Goal: Task Accomplishment & Management: Use online tool/utility

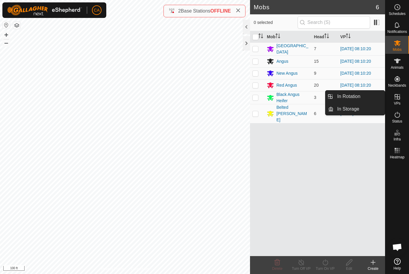
click at [353, 97] on span "In Rotation" at bounding box center [348, 96] width 23 height 7
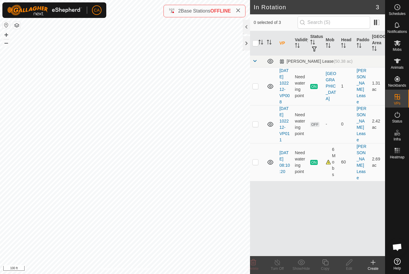
click at [253, 127] on p-checkbox at bounding box center [255, 124] width 6 height 5
click at [254, 264] on icon at bounding box center [254, 263] width 6 height 6
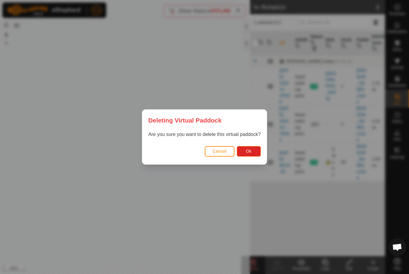
click at [252, 156] on button "Ok" at bounding box center [249, 151] width 24 height 10
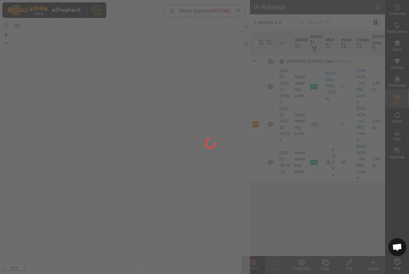
checkbox input "false"
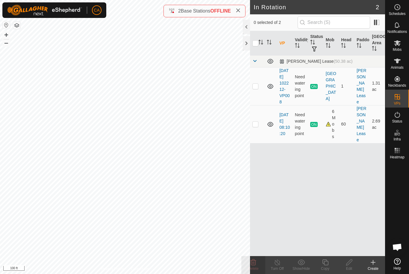
click at [253, 89] on p-checkbox at bounding box center [255, 86] width 6 height 5
checkbox input "true"
click at [274, 263] on icon at bounding box center [277, 262] width 7 height 7
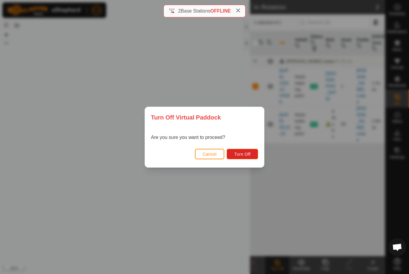
click at [245, 157] on span "Turn Off" at bounding box center [242, 154] width 16 height 5
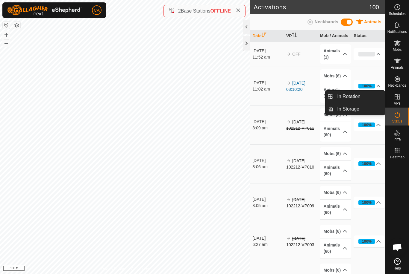
click at [361, 98] on link "In Rotation" at bounding box center [358, 97] width 51 height 12
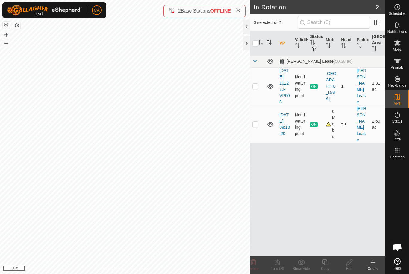
click at [251, 90] on td at bounding box center [257, 86] width 14 height 38
checkbox input "true"
click at [278, 266] on icon at bounding box center [277, 262] width 7 height 7
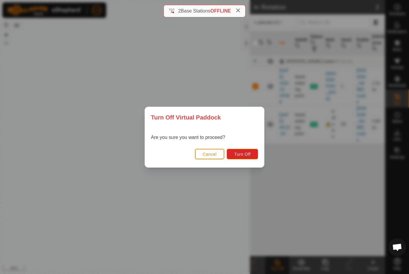
click at [245, 156] on span "Turn Off" at bounding box center [242, 154] width 16 height 5
